Goal: Information Seeking & Learning: Learn about a topic

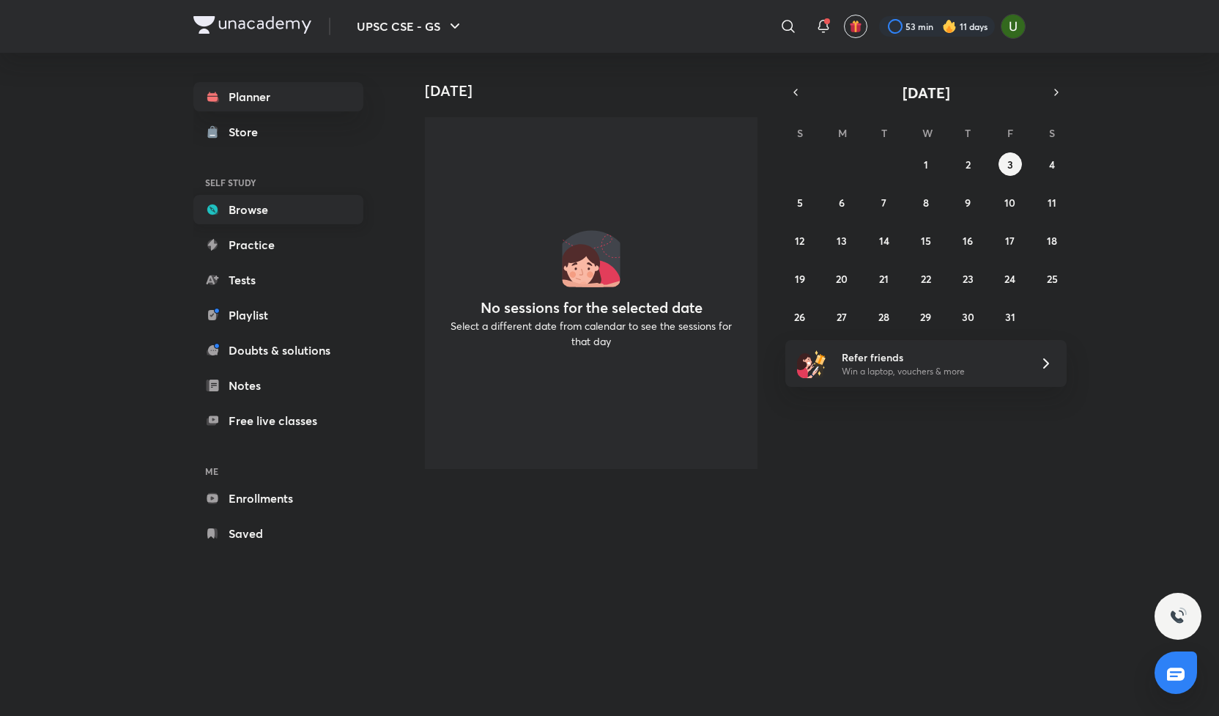
click at [251, 207] on link "Browse" at bounding box center [278, 209] width 170 height 29
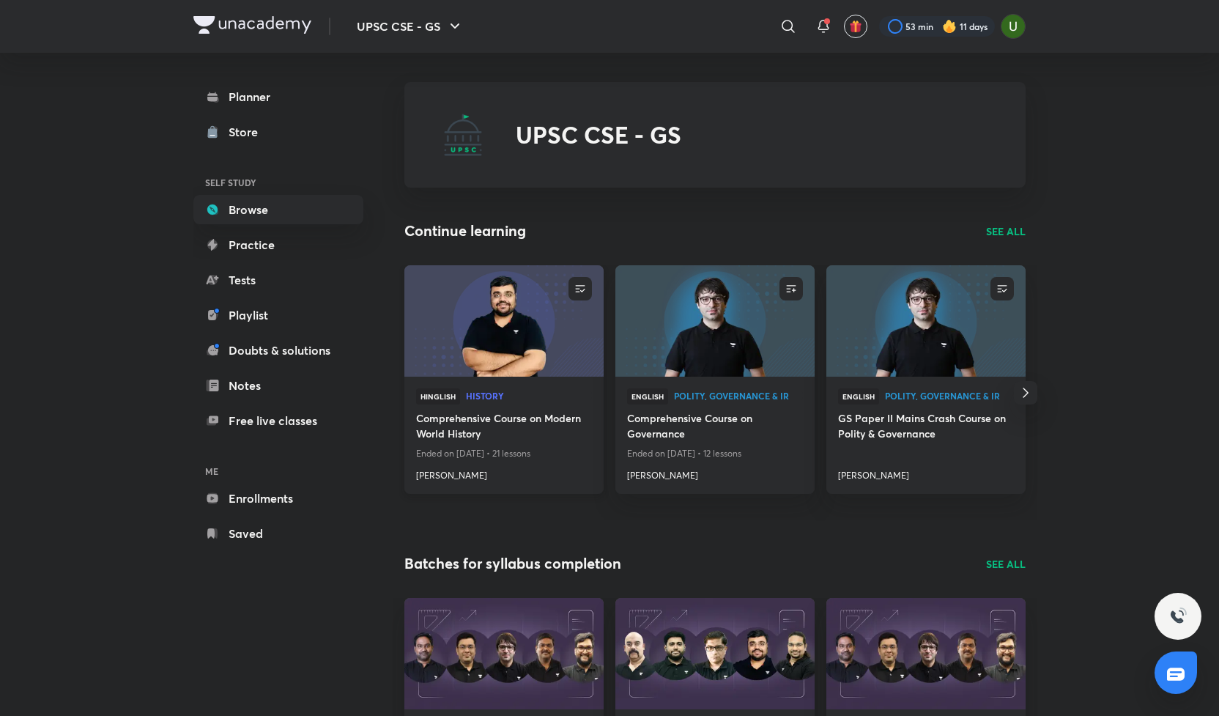
click at [556, 419] on h4 "Comprehensive Course on Modern World History" at bounding box center [504, 427] width 176 height 34
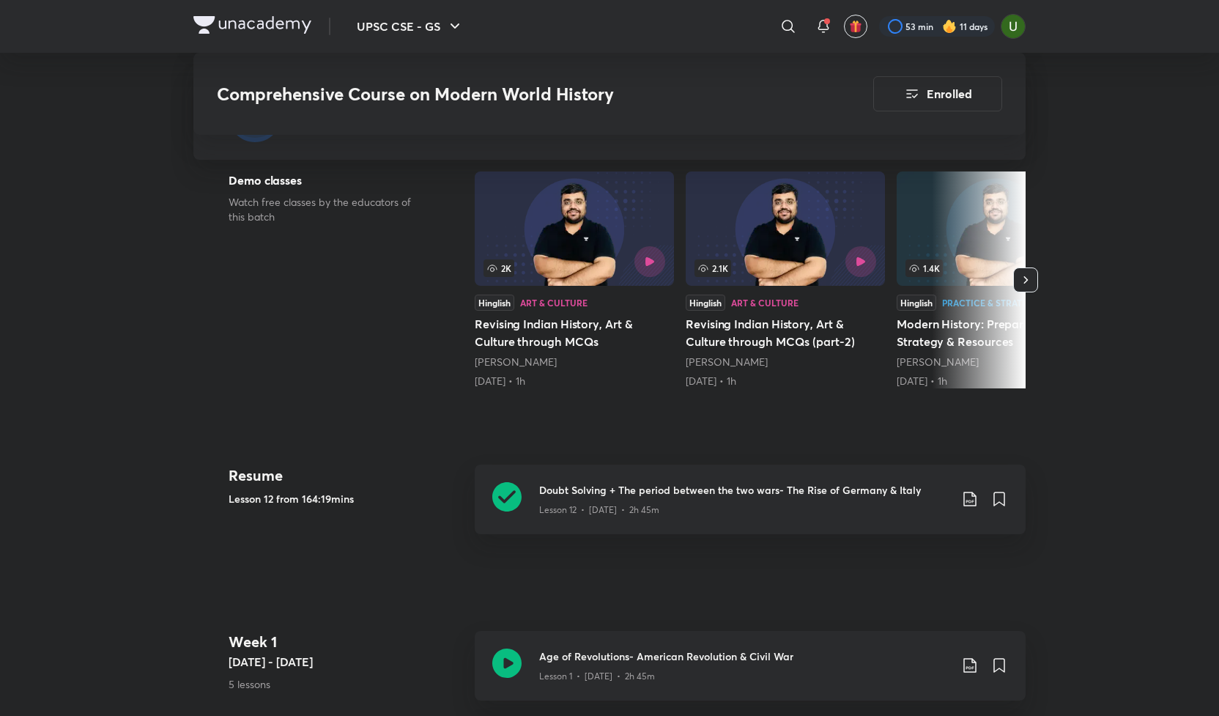
scroll to position [380, 0]
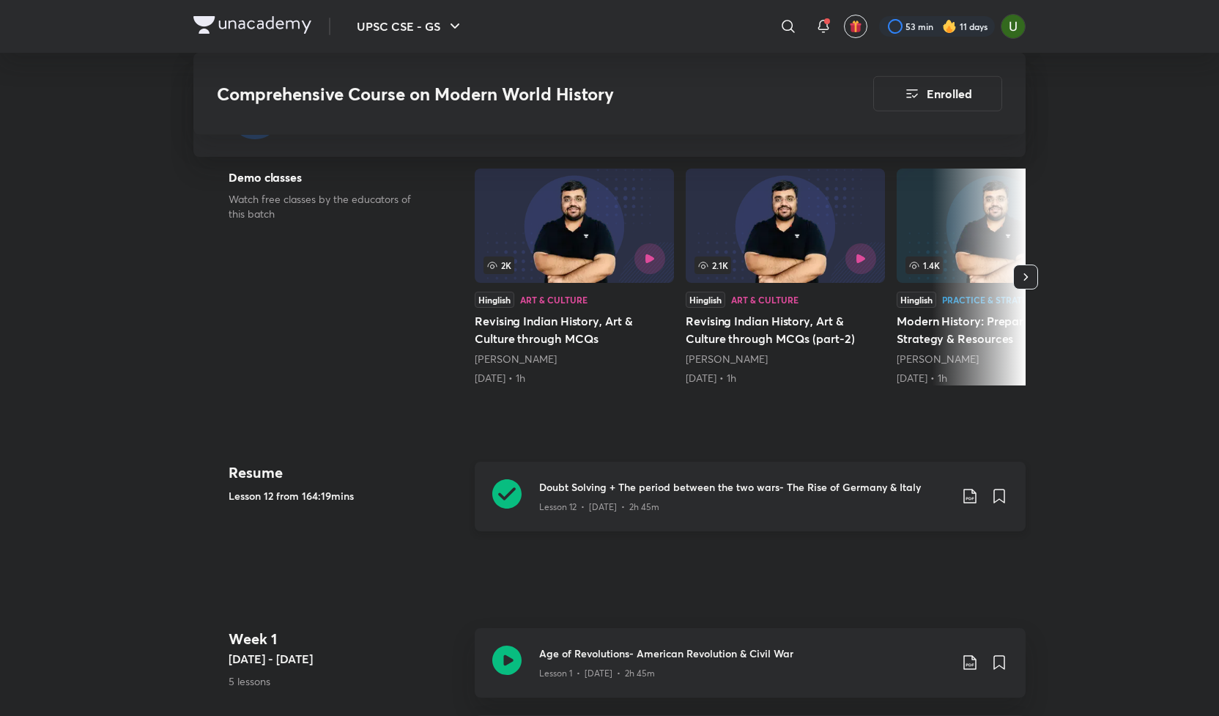
click at [499, 498] on icon at bounding box center [506, 493] width 29 height 29
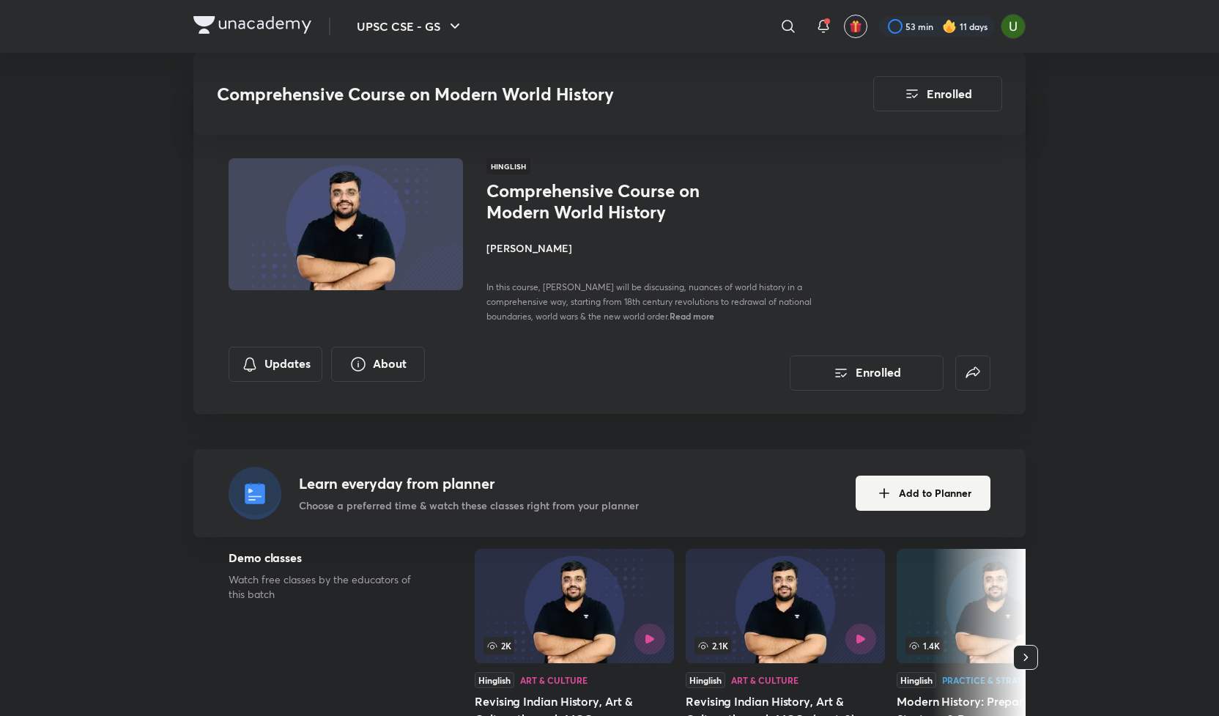
scroll to position [380, 0]
